Goal: Navigation & Orientation: Find specific page/section

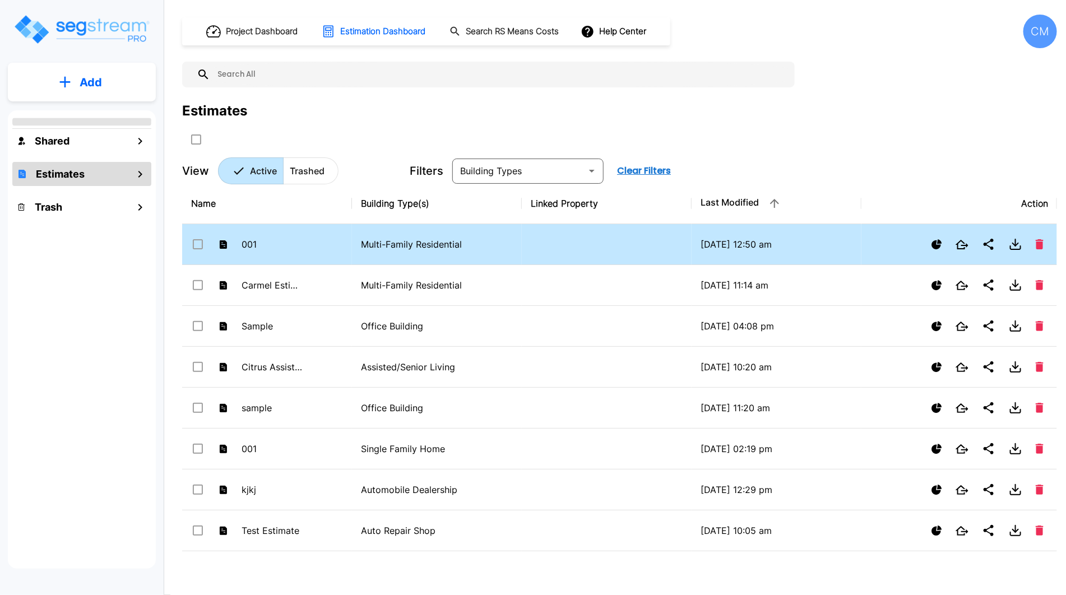
click at [940, 244] on icon "Show Ranges" at bounding box center [937, 244] width 10 height 10
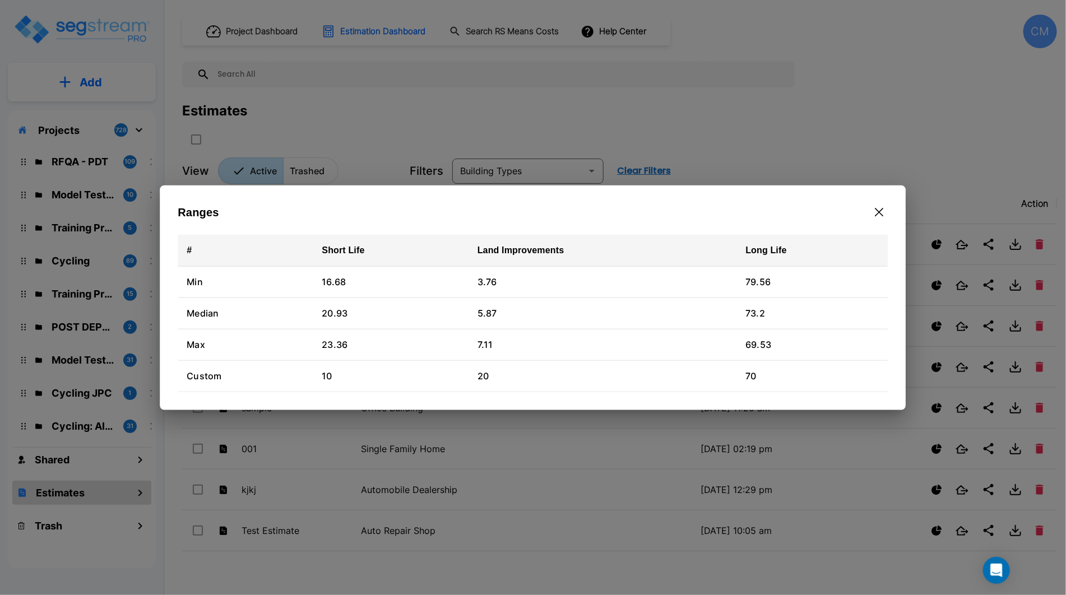
click at [884, 213] on button "button" at bounding box center [879, 213] width 17 height 18
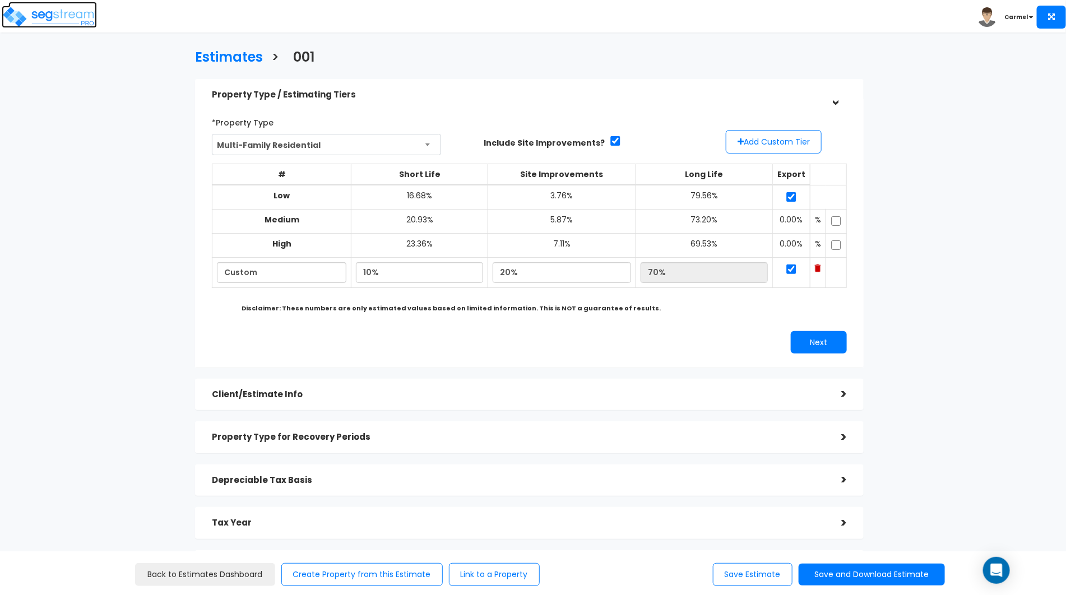
click at [80, 16] on img at bounding box center [49, 17] width 95 height 22
